Goal: Task Accomplishment & Management: Use online tool/utility

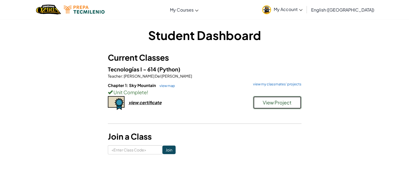
click at [282, 100] on span "View Project" at bounding box center [277, 102] width 29 height 6
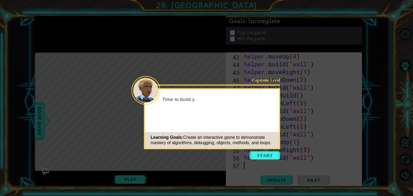
scroll to position [351, 0]
click at [269, 154] on button "Start" at bounding box center [264, 155] width 31 height 9
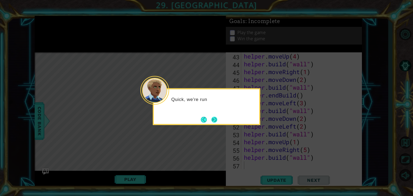
click at [212, 117] on button "Next" at bounding box center [214, 120] width 6 height 6
click at [213, 117] on button "Next" at bounding box center [214, 120] width 6 height 6
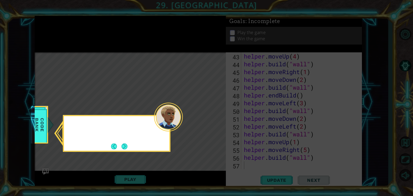
click at [213, 120] on icon at bounding box center [206, 98] width 413 height 196
click at [123, 144] on button "Next" at bounding box center [125, 147] width 6 height 6
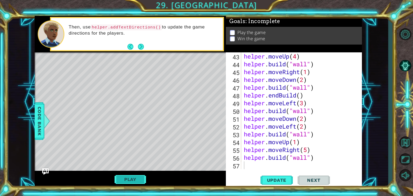
click at [143, 179] on button "Play" at bounding box center [130, 179] width 31 height 10
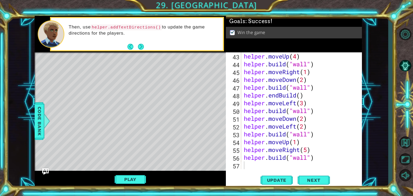
click at [251, 164] on div "helper . moveUp ( 4 ) helper . build ( "wall" ) helper . moveRight ( 1 ) helper…" at bounding box center [301, 118] width 116 height 133
